Goal: Task Accomplishment & Management: Use online tool/utility

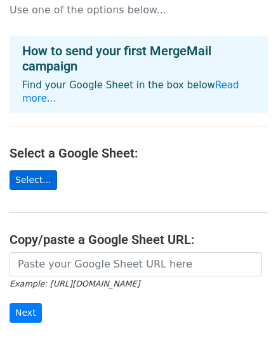
scroll to position [34, 0]
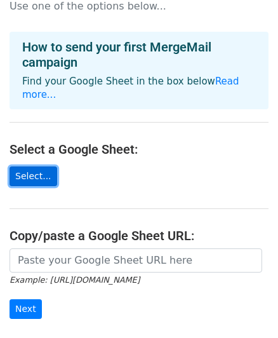
click at [42, 166] on link "Select..." at bounding box center [34, 176] width 48 height 20
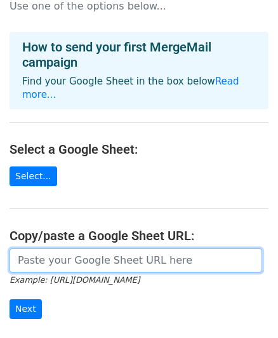
click at [71, 248] on input "url" at bounding box center [136, 260] width 253 height 24
paste input "[URL][DOMAIN_NAME]"
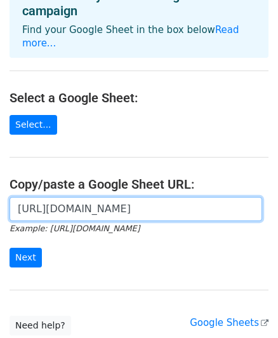
scroll to position [170, 0]
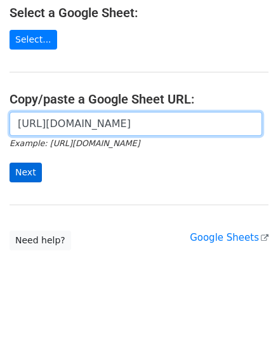
type input "https://docs.google.com/spreadsheets/d/1lQJ8hTacHaBOBVuAG0x_y7ha4u2K2Wew5sqwbRI…"
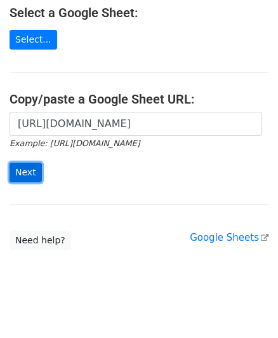
scroll to position [0, 0]
click at [27, 163] on input "Next" at bounding box center [26, 173] width 32 height 20
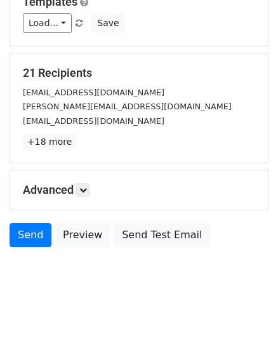
scroll to position [72, 0]
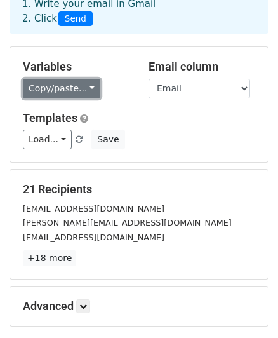
click at [80, 92] on link "Copy/paste..." at bounding box center [62, 89] width 78 height 20
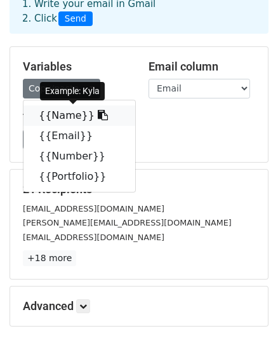
click at [74, 111] on link "{{Name}}" at bounding box center [80, 115] width 112 height 20
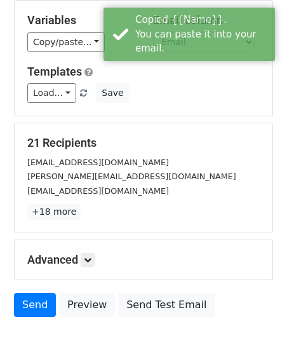
scroll to position [145, 0]
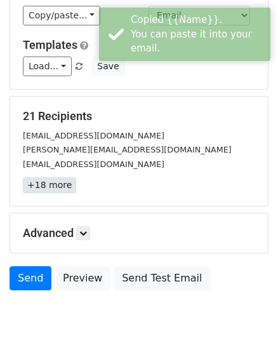
click at [57, 187] on link "+18 more" at bounding box center [49, 185] width 53 height 16
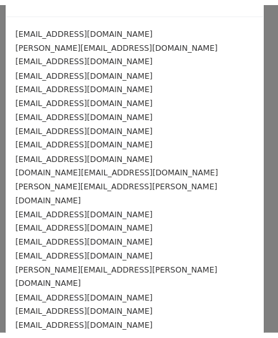
scroll to position [0, 0]
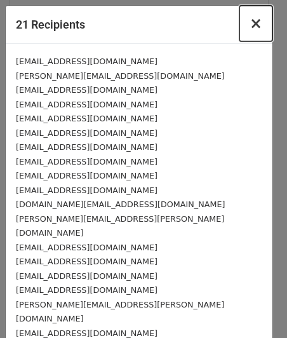
click at [256, 20] on button "×" at bounding box center [256, 24] width 33 height 36
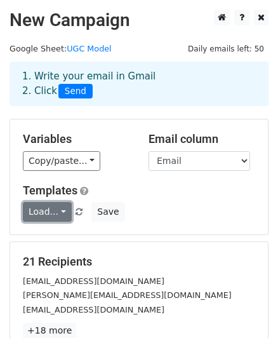
click at [57, 210] on link "Load..." at bounding box center [47, 212] width 49 height 20
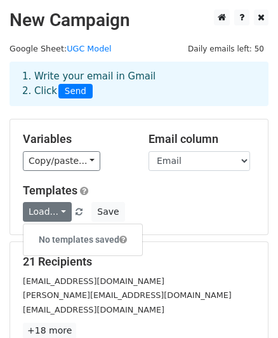
click at [197, 200] on div "Templates Load... No templates saved Save" at bounding box center [139, 203] width 252 height 39
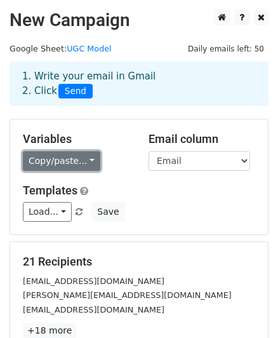
click at [59, 158] on link "Copy/paste..." at bounding box center [62, 161] width 78 height 20
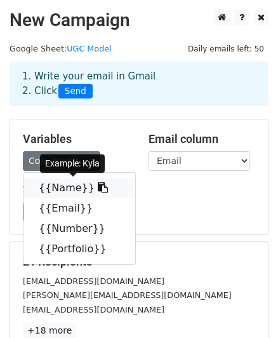
click at [62, 191] on link "{{Name}}" at bounding box center [80, 188] width 112 height 20
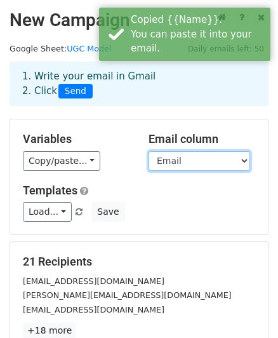
click at [187, 165] on select "Name Email Number Portfolio" at bounding box center [200, 161] width 102 height 20
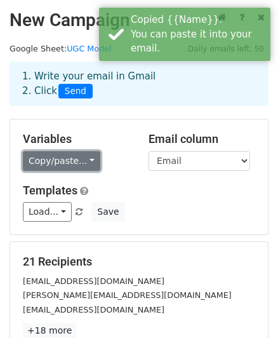
click at [59, 157] on link "Copy/paste..." at bounding box center [62, 161] width 78 height 20
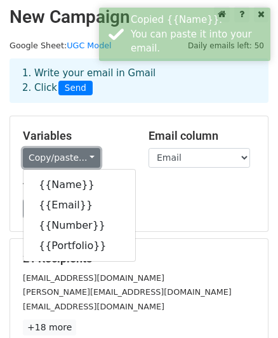
scroll to position [4, 0]
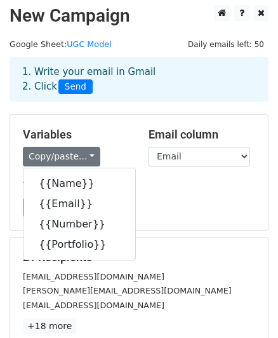
click at [210, 231] on form "Variables Copy/paste... {{Name}} {{Email}} {{Number}} {{Portfolio}} Email colum…" at bounding box center [139, 275] width 259 height 323
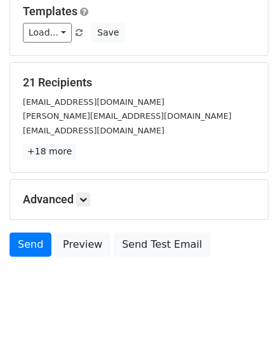
scroll to position [205, 0]
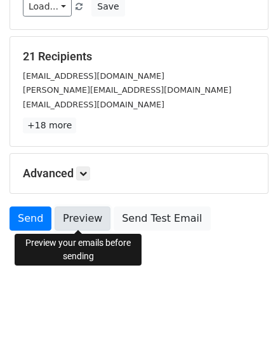
click at [68, 218] on link "Preview" at bounding box center [83, 218] width 56 height 24
click at [68, 217] on link "Preview" at bounding box center [83, 218] width 56 height 24
click at [72, 215] on link "Preview" at bounding box center [83, 218] width 56 height 24
click at [75, 223] on link "Preview" at bounding box center [83, 218] width 56 height 24
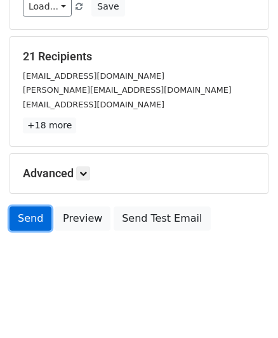
click at [25, 217] on link "Send" at bounding box center [31, 218] width 42 height 24
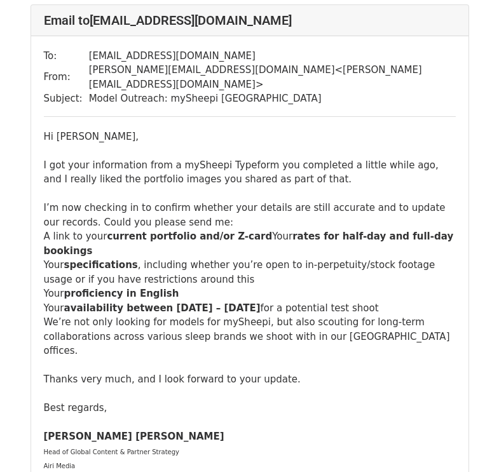
scroll to position [101, 0]
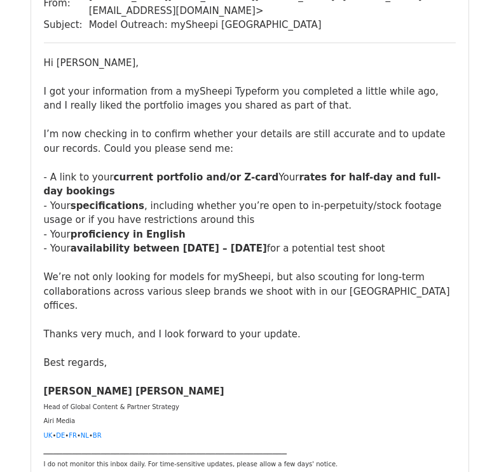
scroll to position [125, 0]
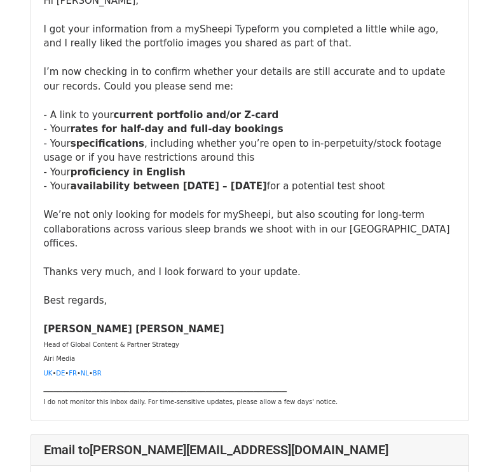
scroll to position [223, 0]
